Goal: Task Accomplishment & Management: Manage account settings

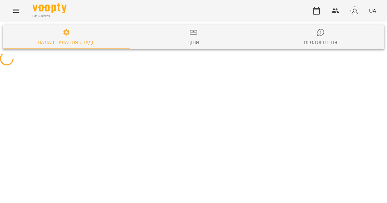
select select "**"
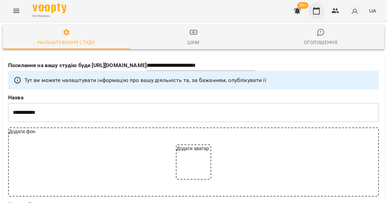
click at [323, 12] on button "button" at bounding box center [316, 11] width 16 height 16
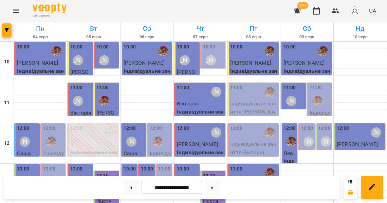
scroll to position [317, 0]
click at [210, 188] on button at bounding box center [212, 187] width 15 height 15
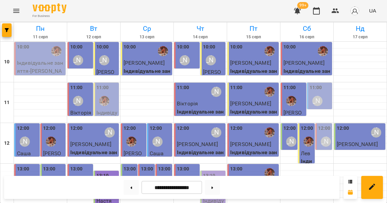
scroll to position [174, 0]
click at [213, 187] on icon at bounding box center [212, 188] width 2 height 2
type input "**********"
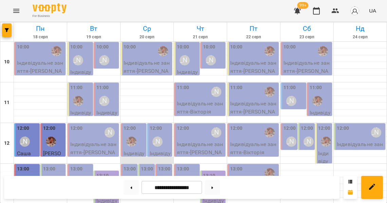
scroll to position [73, 0]
click at [133, 166] on label "13:00" at bounding box center [129, 169] width 13 height 7
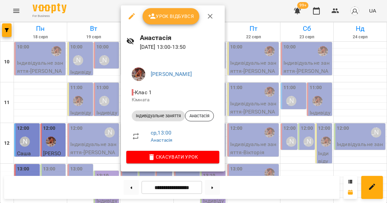
click at [107, 100] on div at bounding box center [193, 101] width 387 height 203
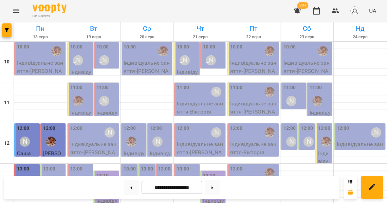
scroll to position [123, 0]
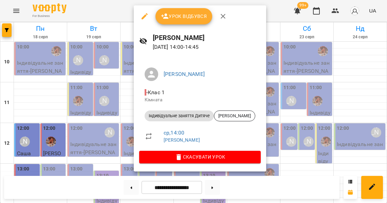
click at [117, 91] on div at bounding box center [193, 101] width 387 height 203
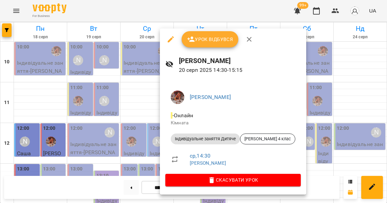
click at [145, 104] on div at bounding box center [193, 101] width 387 height 203
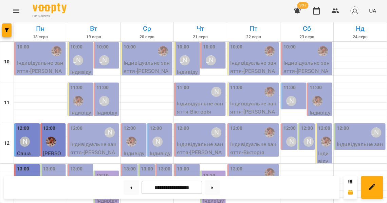
scroll to position [193, 0]
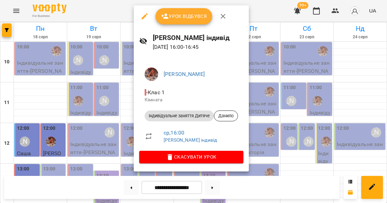
click at [129, 101] on div at bounding box center [193, 101] width 387 height 203
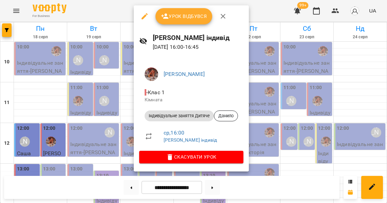
click at [115, 100] on div at bounding box center [193, 101] width 387 height 203
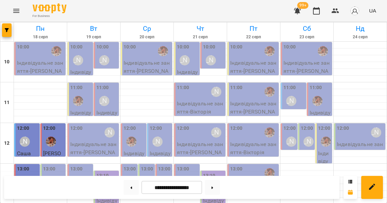
scroll to position [236, 0]
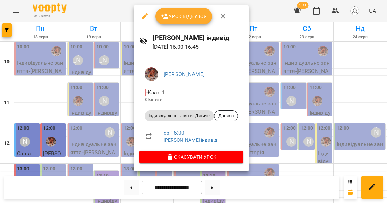
click at [123, 79] on div at bounding box center [193, 101] width 387 height 203
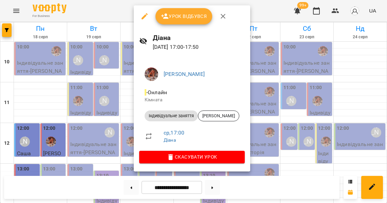
click at [118, 100] on div at bounding box center [193, 101] width 387 height 203
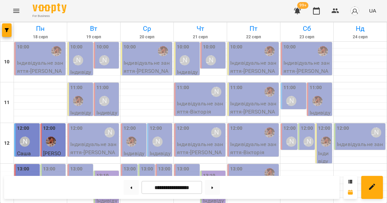
scroll to position [286, 0]
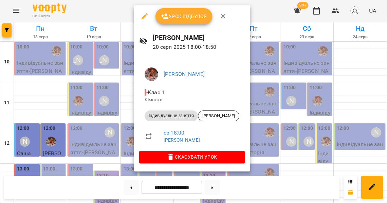
click at [124, 96] on div at bounding box center [193, 101] width 387 height 203
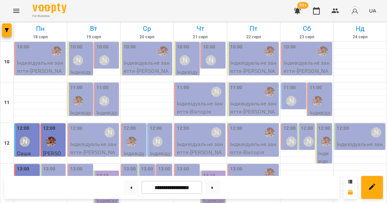
scroll to position [103, 0]
